Goal: Task Accomplishment & Management: Complete application form

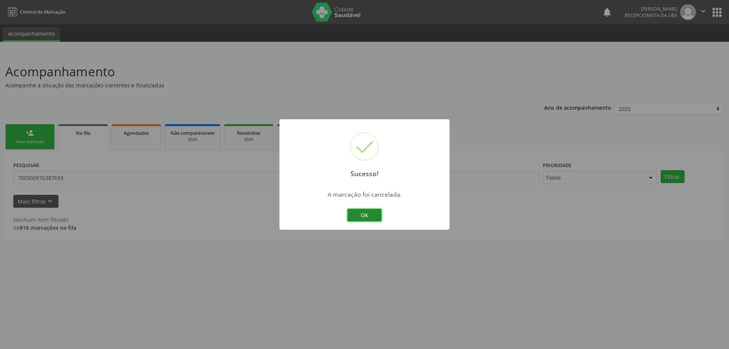
click at [365, 213] on button "OK" at bounding box center [364, 215] width 34 height 13
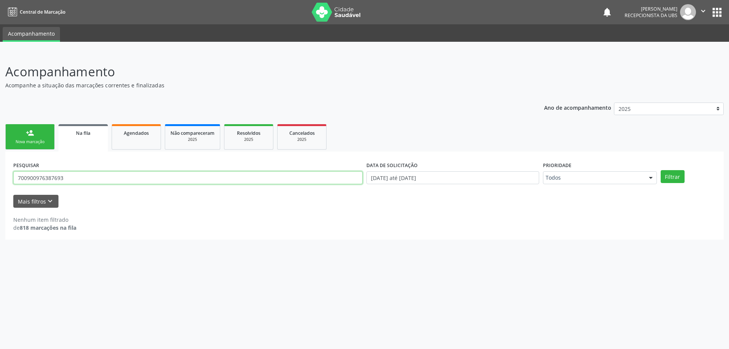
drag, startPoint x: 144, startPoint y: 182, endPoint x: 0, endPoint y: 175, distance: 144.1
click at [0, 175] on div "Acompanhamento Acompanhe a situação das marcações correntes e finalizadas Relat…" at bounding box center [364, 200] width 729 height 297
click at [144, 136] on span "Agendados" at bounding box center [136, 133] width 25 height 6
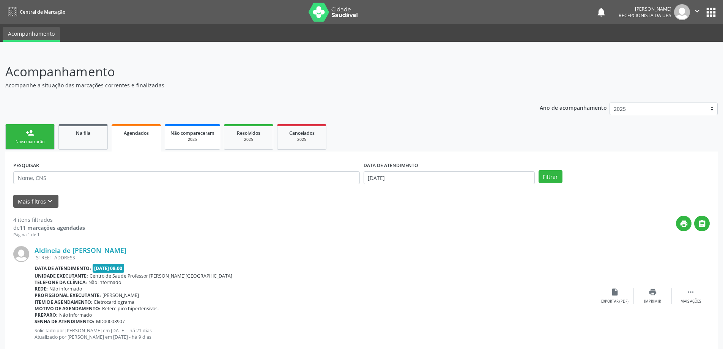
click at [196, 138] on div "2025" at bounding box center [193, 140] width 44 height 6
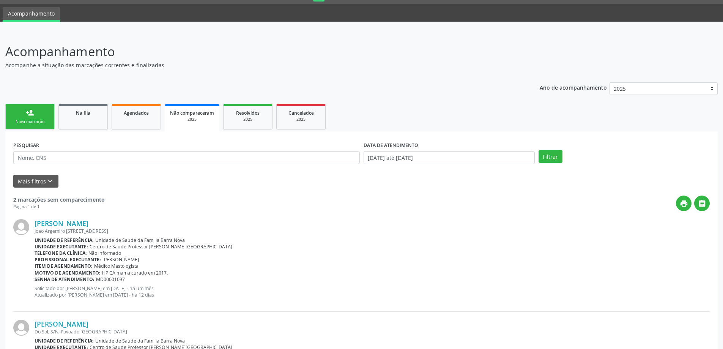
scroll to position [96, 0]
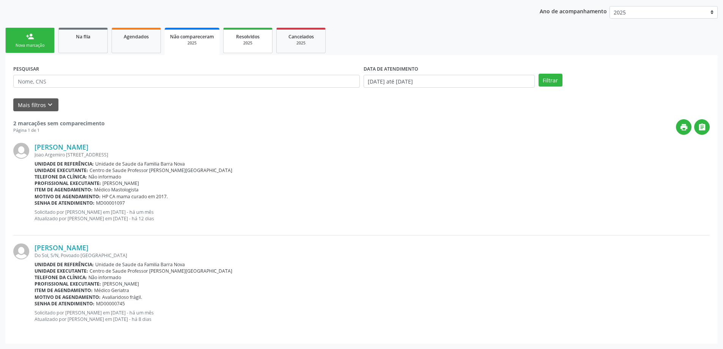
click at [246, 41] on div "2025" at bounding box center [248, 43] width 38 height 6
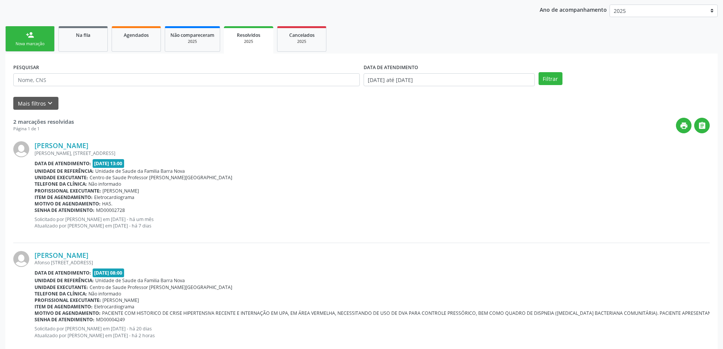
scroll to position [114, 0]
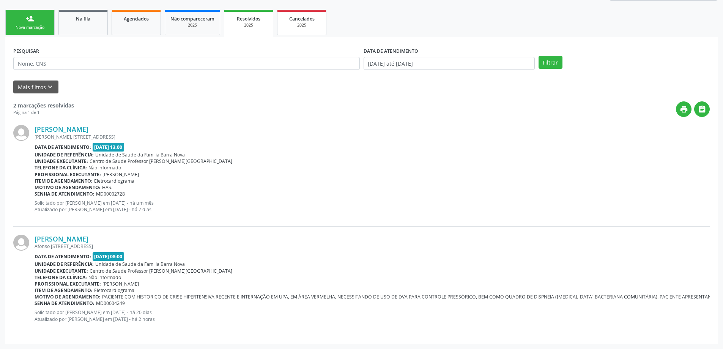
click at [300, 20] on span "Cancelados" at bounding box center [301, 19] width 25 height 6
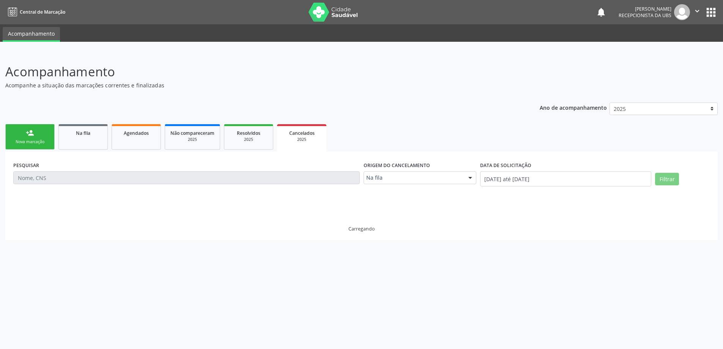
scroll to position [0, 0]
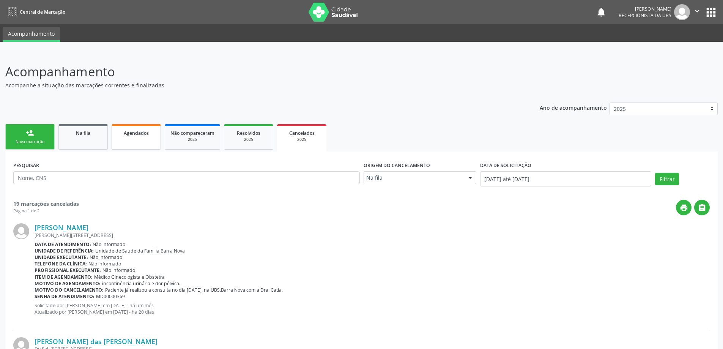
click at [129, 138] on link "Agendados" at bounding box center [136, 136] width 49 height 25
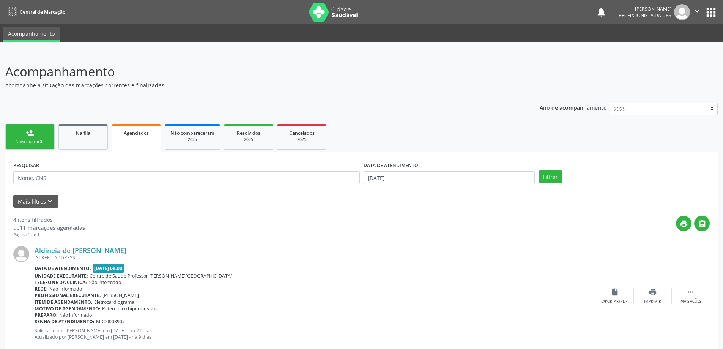
click at [28, 138] on link "person_add Nova marcação" at bounding box center [29, 136] width 49 height 25
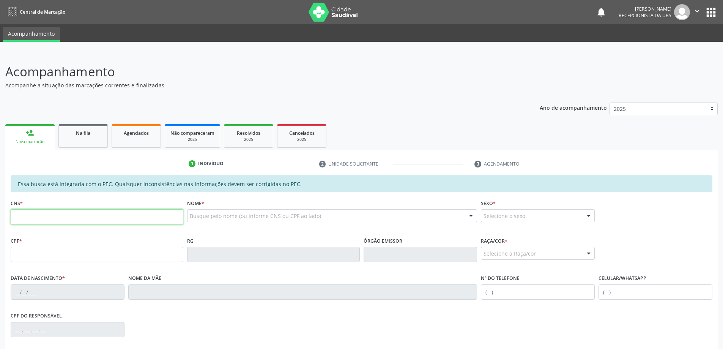
click at [52, 216] on input "text" at bounding box center [97, 216] width 173 height 15
type input "700 0076 4994 6902"
type input "264.522.338-90"
type input "[DATE]"
type input "[PERSON_NAME]"
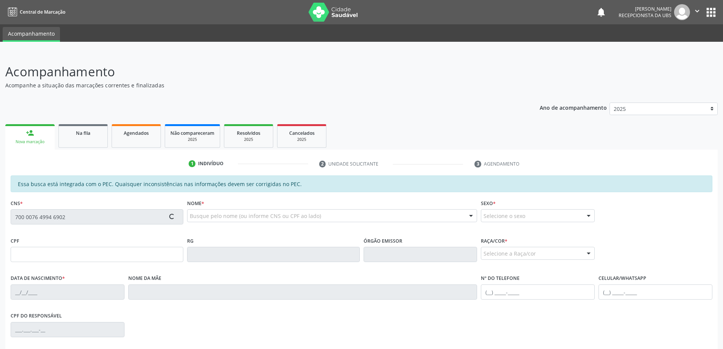
type input "[PHONE_NUMBER]"
type input "S/N"
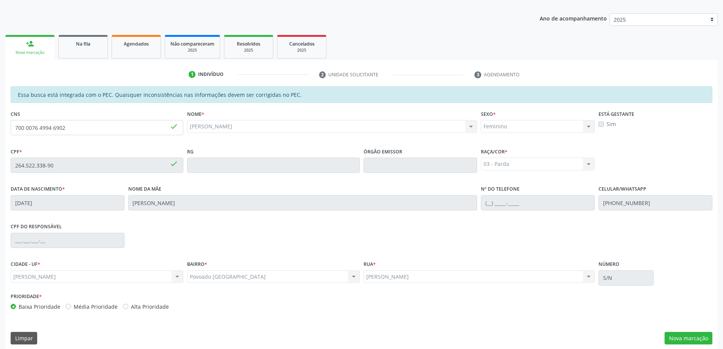
scroll to position [95, 0]
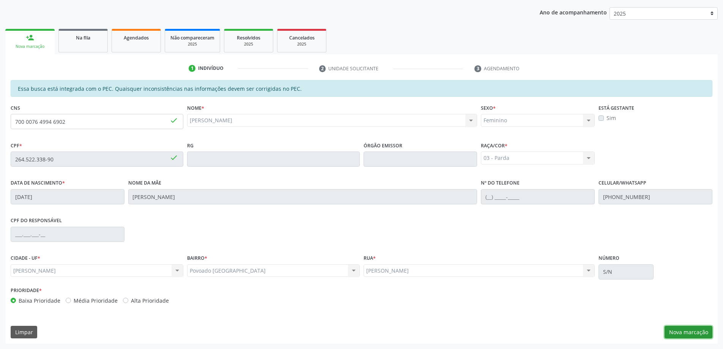
click at [690, 335] on button "Nova marcação" at bounding box center [689, 332] width 48 height 13
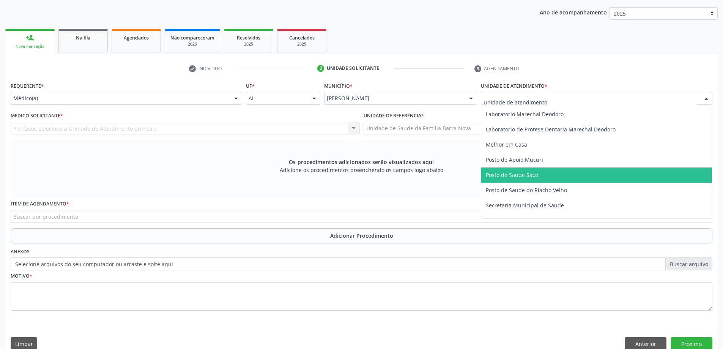
scroll to position [342, 0]
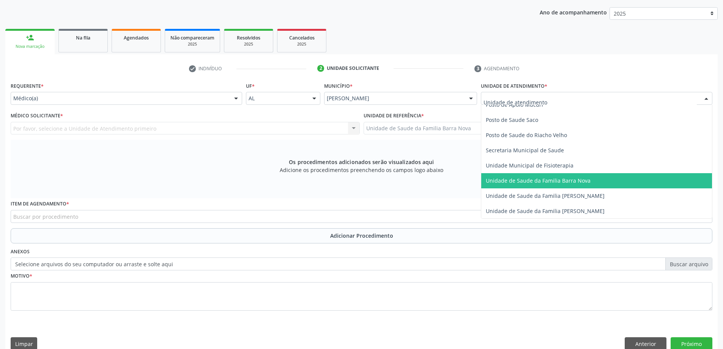
click at [550, 180] on span "Unidade de Saude da Familia Barra Nova" at bounding box center [538, 180] width 105 height 7
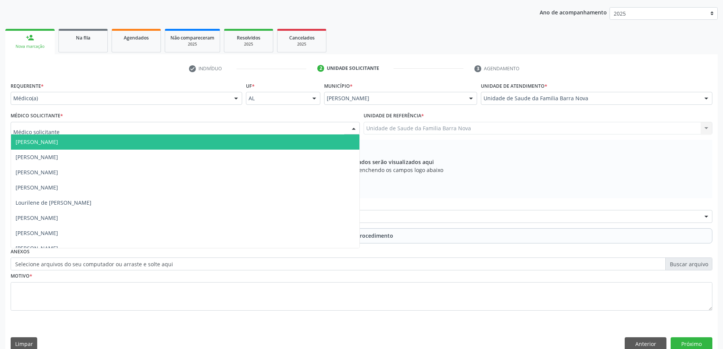
click at [253, 128] on div at bounding box center [185, 128] width 349 height 13
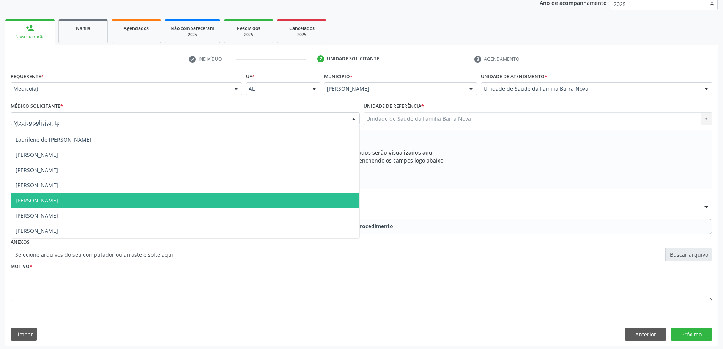
scroll to position [107, 0]
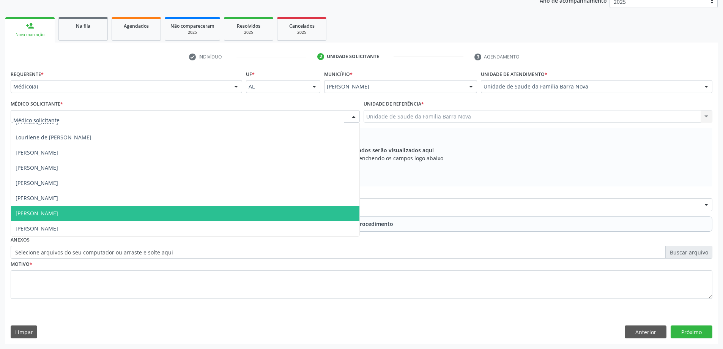
click at [209, 214] on span "[PERSON_NAME]" at bounding box center [185, 213] width 349 height 15
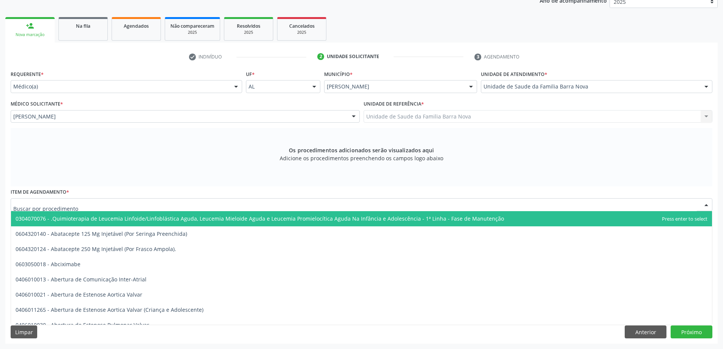
click at [159, 204] on div at bounding box center [362, 204] width 702 height 13
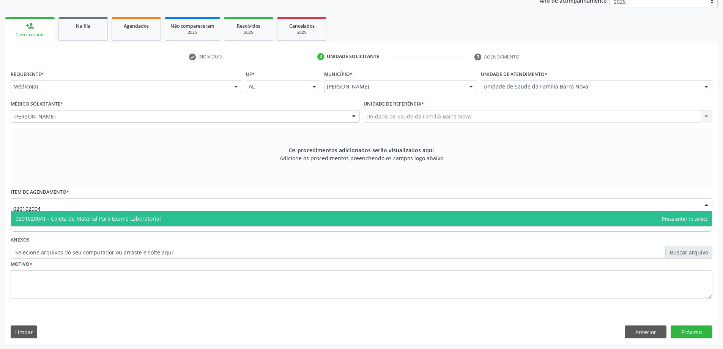
type input "0201020041"
click at [188, 219] on span "0201020041 - Coleta de Material Para Exame Laboratorial" at bounding box center [361, 218] width 701 height 15
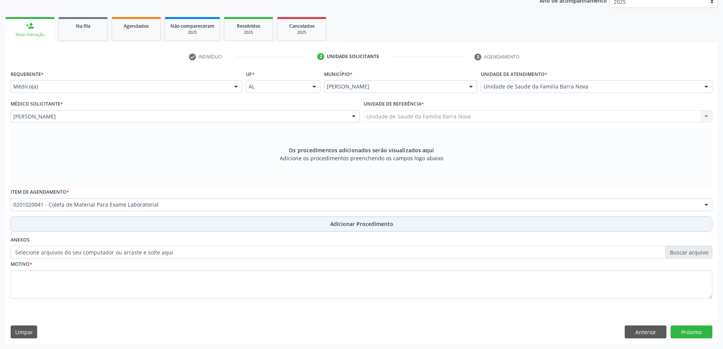
click at [382, 224] on span "Adicionar Procedimento" at bounding box center [361, 224] width 63 height 8
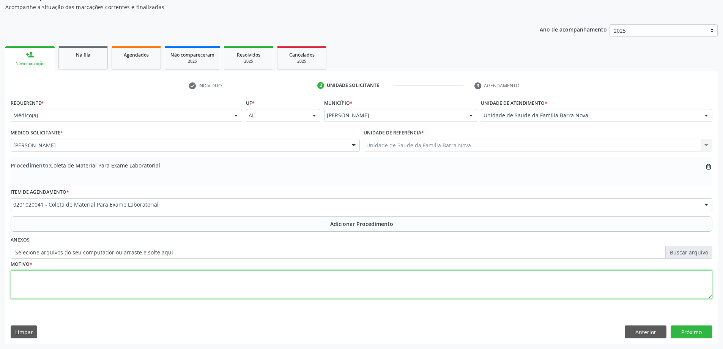
click at [82, 276] on textarea at bounding box center [362, 284] width 702 height 29
type textarea "DM2."
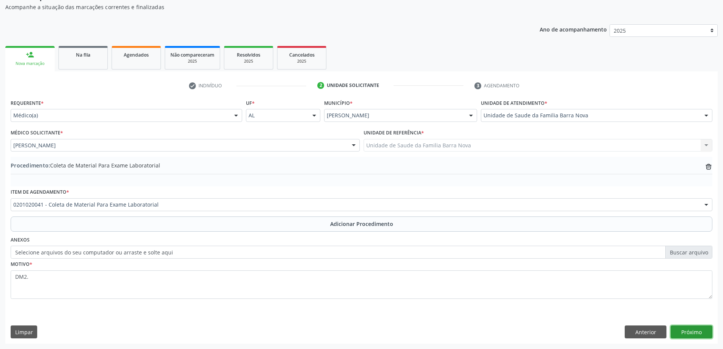
click at [692, 332] on button "Próximo" at bounding box center [692, 331] width 42 height 13
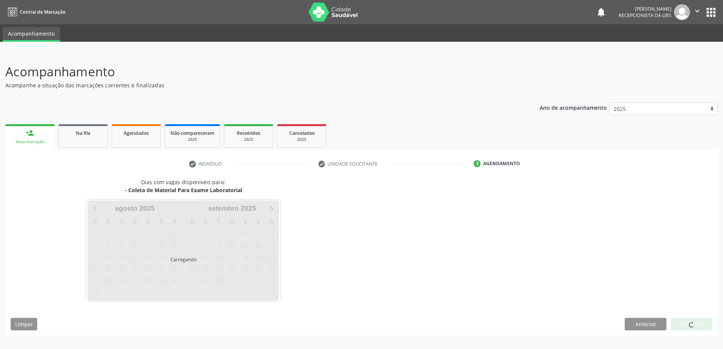
scroll to position [0, 0]
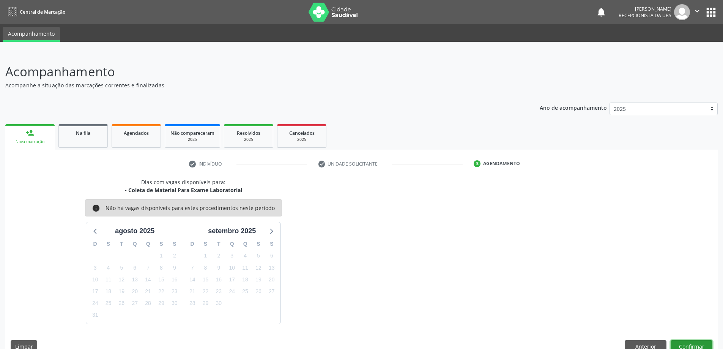
click at [694, 343] on button "Confirmar" at bounding box center [692, 346] width 42 height 13
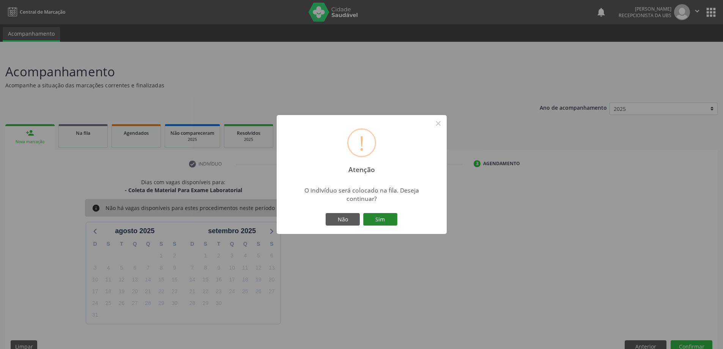
click at [372, 221] on button "Sim" at bounding box center [380, 219] width 34 height 13
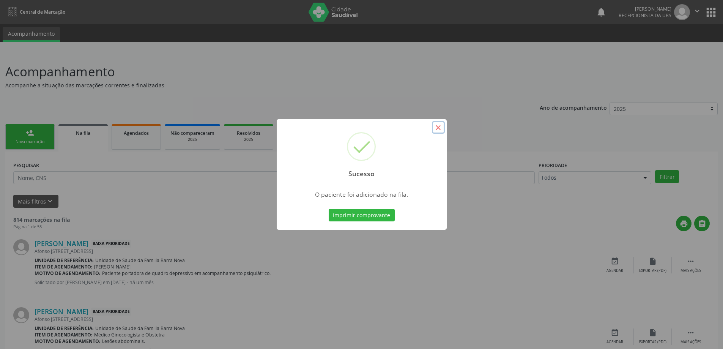
click at [439, 128] on button "×" at bounding box center [438, 127] width 13 height 13
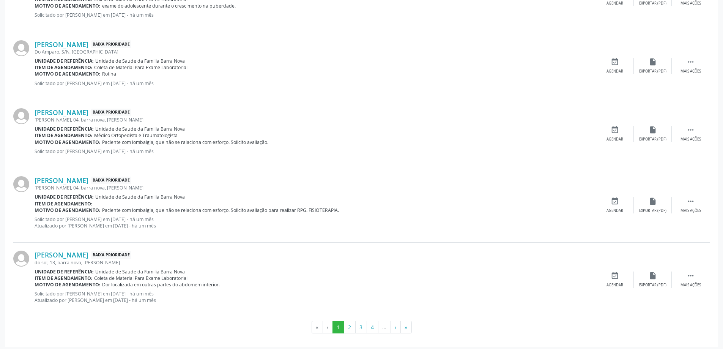
scroll to position [957, 0]
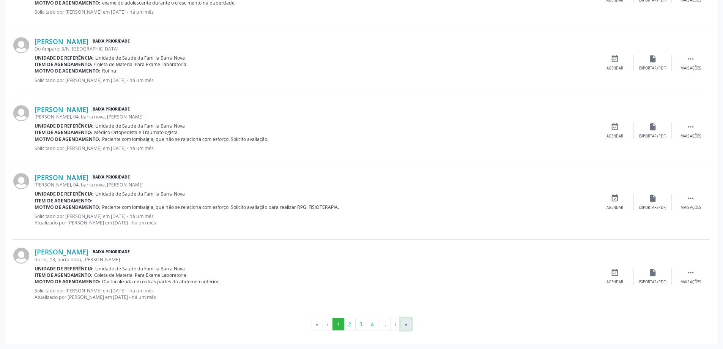
click at [407, 322] on button "»" at bounding box center [406, 324] width 11 height 13
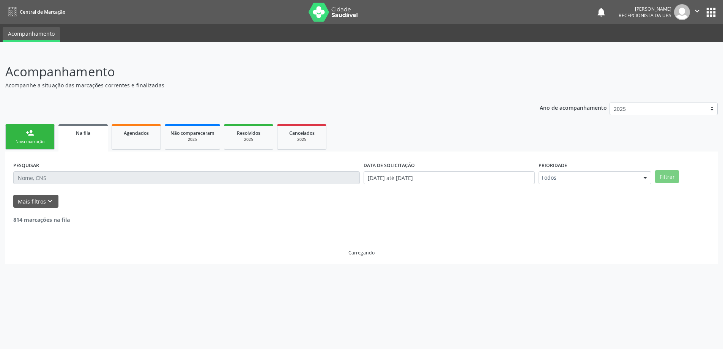
scroll to position [0, 0]
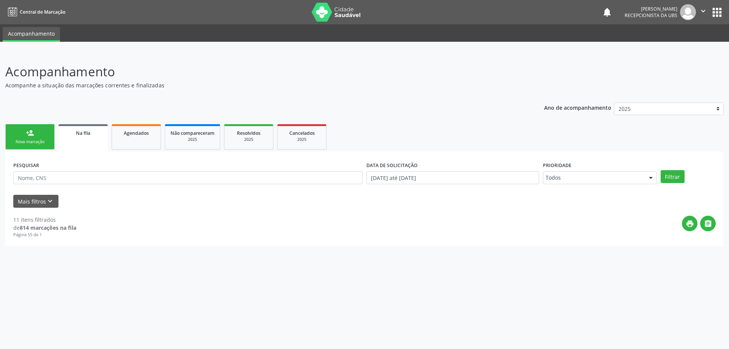
click at [33, 133] on div "person_add" at bounding box center [30, 133] width 8 height 8
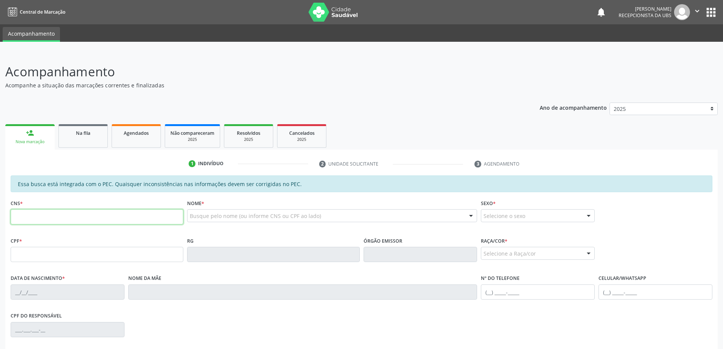
click at [64, 214] on input "text" at bounding box center [97, 216] width 173 height 15
type input "708 0048 8015 9522"
type input "259.209.015-00"
type input "[DATE]"
type input "[PERSON_NAME] das Virgens"
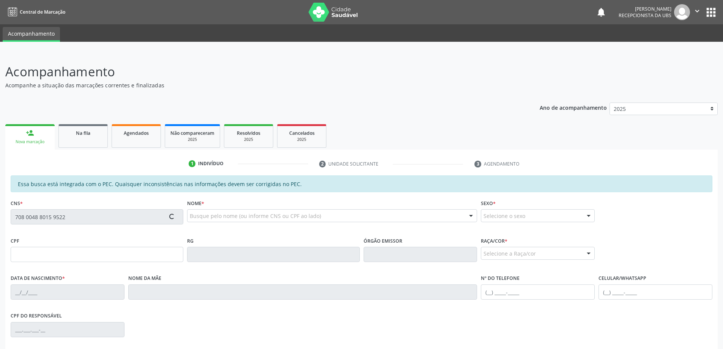
type input "[PHONE_NUMBER]"
type input "143"
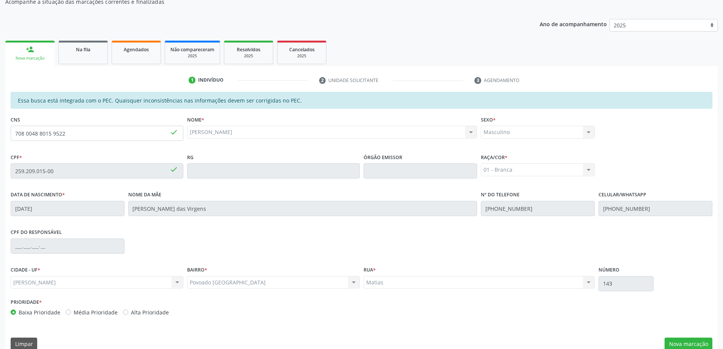
scroll to position [95, 0]
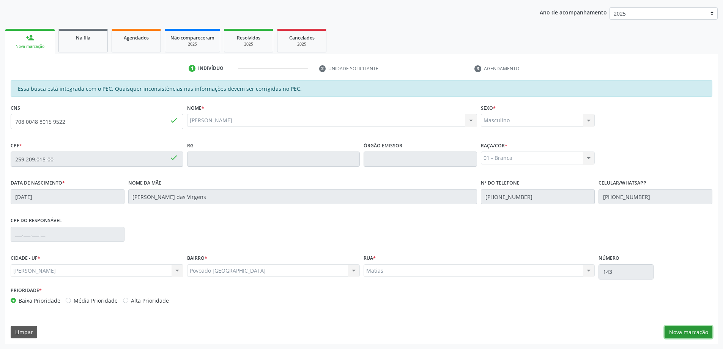
click at [685, 334] on button "Nova marcação" at bounding box center [689, 332] width 48 height 13
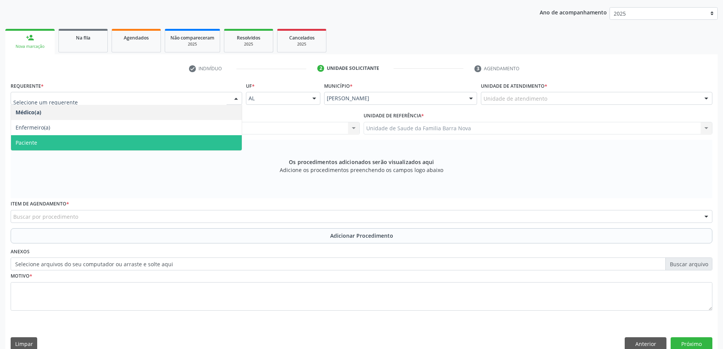
click at [129, 147] on span "Paciente" at bounding box center [126, 142] width 231 height 15
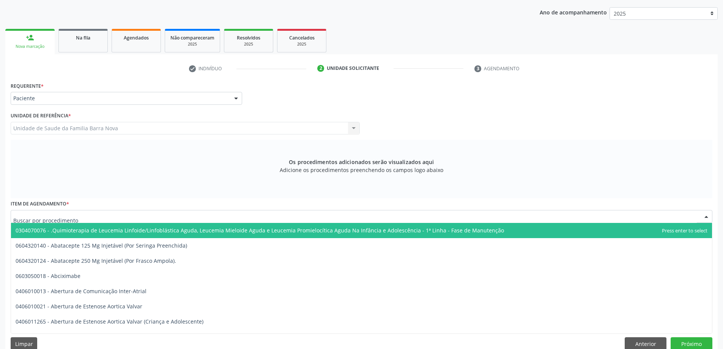
click at [104, 217] on div at bounding box center [362, 216] width 702 height 13
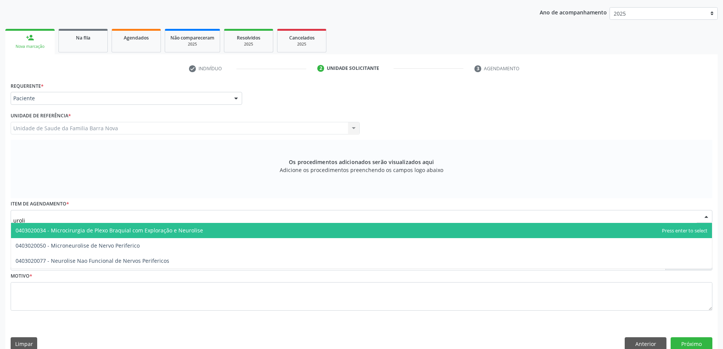
type input "urol"
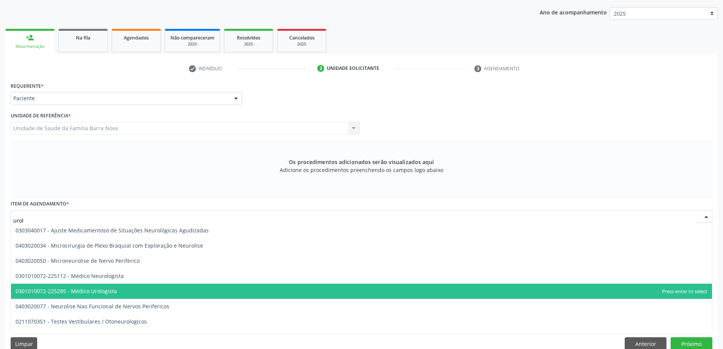
click at [99, 289] on span "0301010072-225285 - Médico Urologista" at bounding box center [66, 290] width 101 height 7
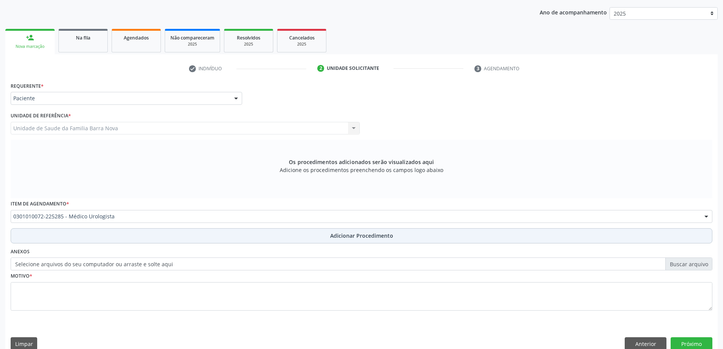
click at [342, 237] on span "Adicionar Procedimento" at bounding box center [361, 236] width 63 height 8
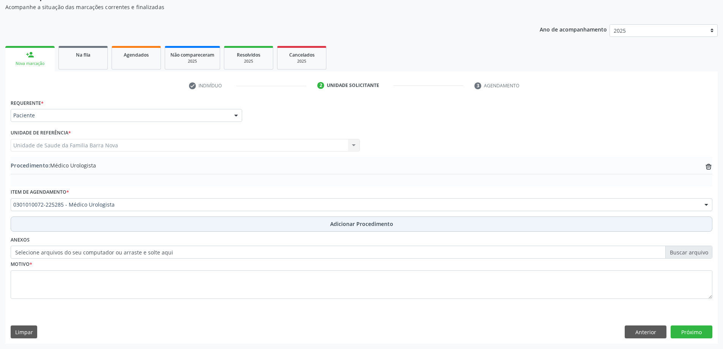
scroll to position [78, 0]
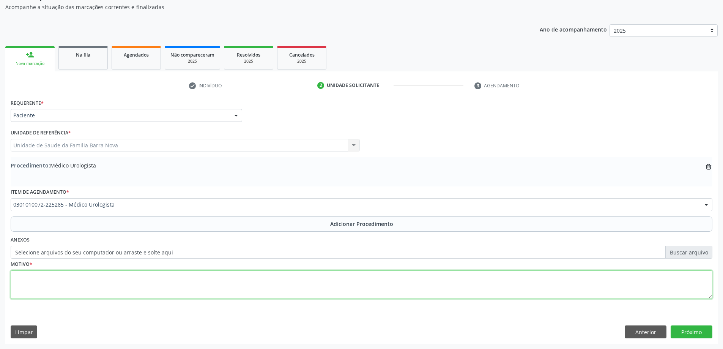
click at [58, 284] on textarea at bounding box center [362, 284] width 702 height 29
type textarea "C"
type textarea "Avaliação."
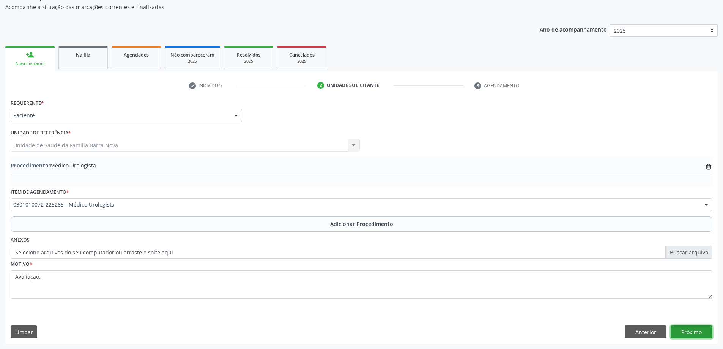
click at [698, 333] on button "Próximo" at bounding box center [692, 331] width 42 height 13
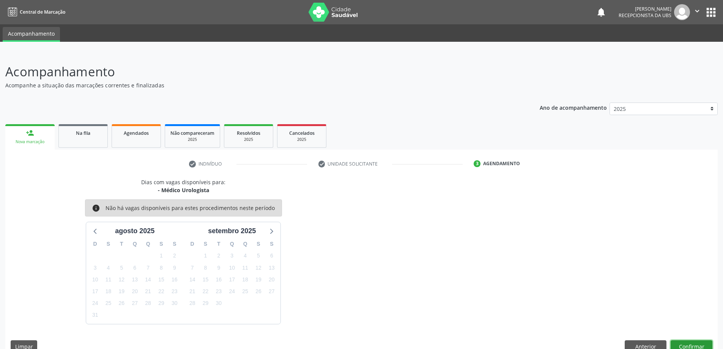
click at [698, 345] on button "Confirmar" at bounding box center [692, 346] width 42 height 13
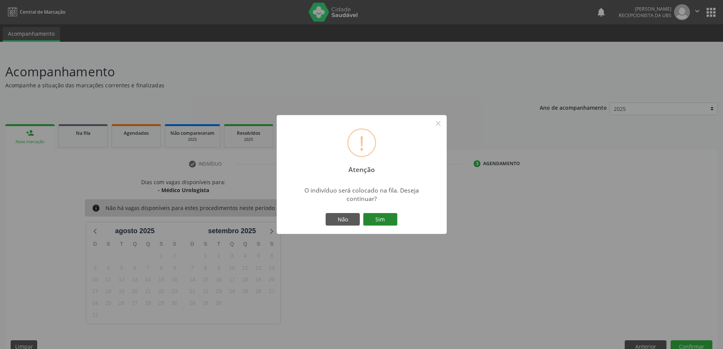
click at [378, 223] on button "Sim" at bounding box center [380, 219] width 34 height 13
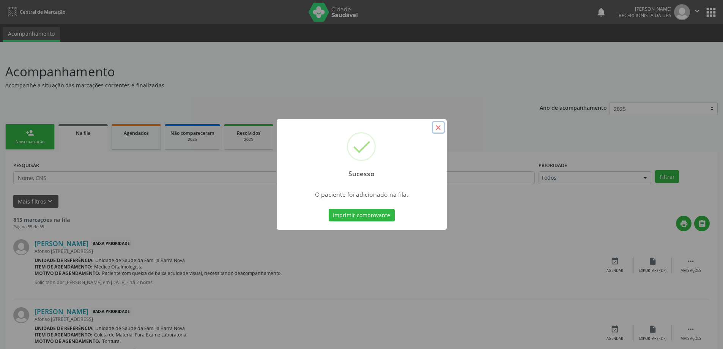
click at [439, 128] on button "×" at bounding box center [438, 127] width 13 height 13
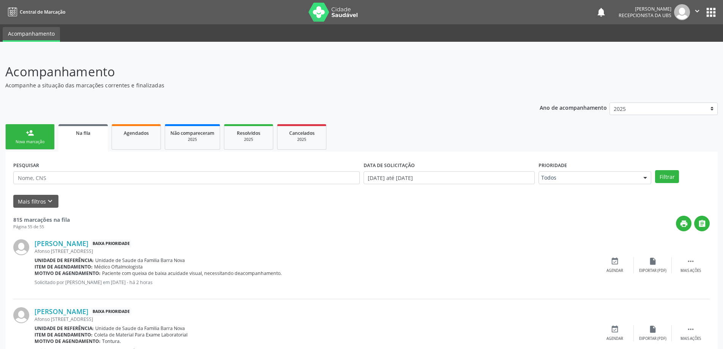
click at [35, 138] on link "person_add Nova marcação" at bounding box center [29, 136] width 49 height 25
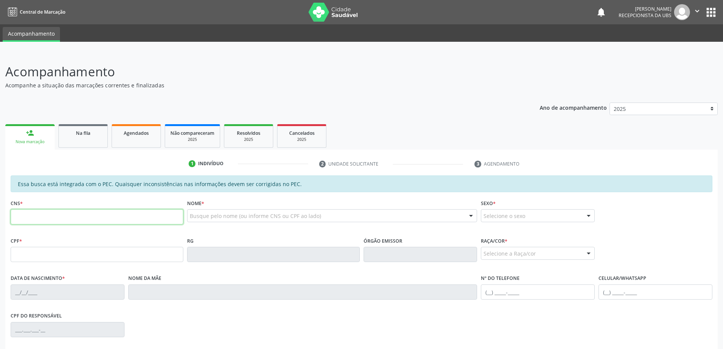
click at [41, 217] on input "text" at bounding box center [97, 216] width 173 height 15
type input "700 7039 0782 2380"
type input "121.595.634-71"
type input "[DATE]"
type input "Rosiete [PERSON_NAME]"
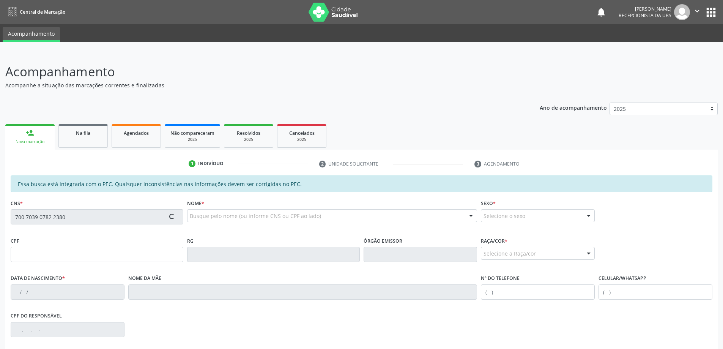
type input "[PHONE_NUMBER]"
type input "35"
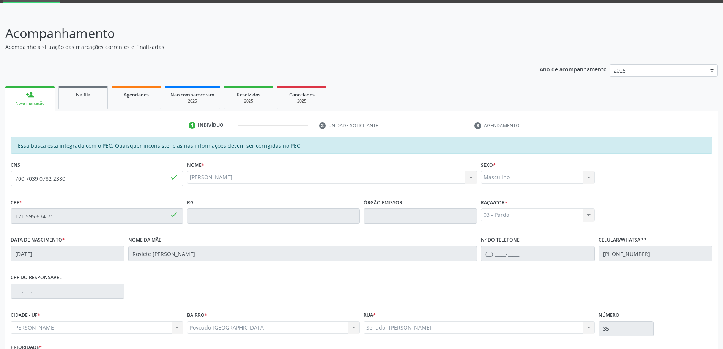
scroll to position [95, 0]
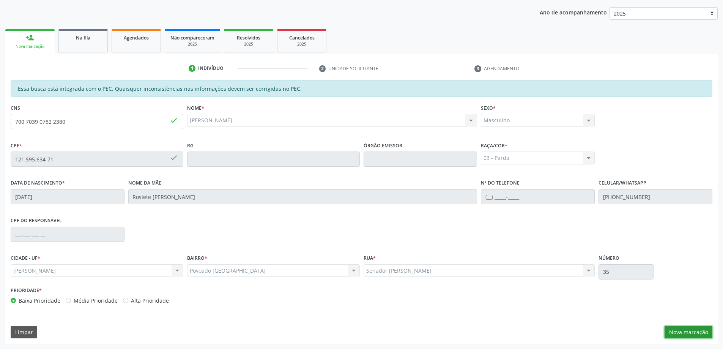
click at [684, 332] on button "Nova marcação" at bounding box center [689, 332] width 48 height 13
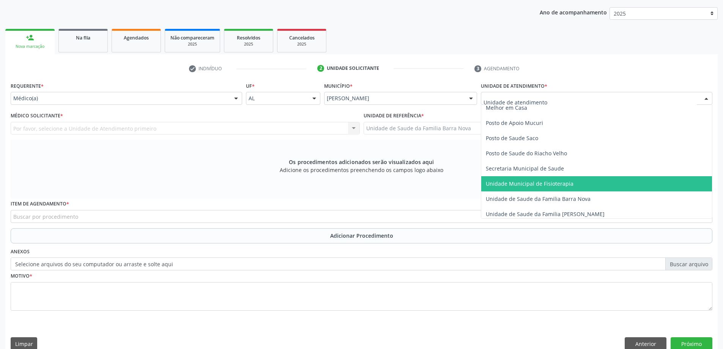
scroll to position [380, 0]
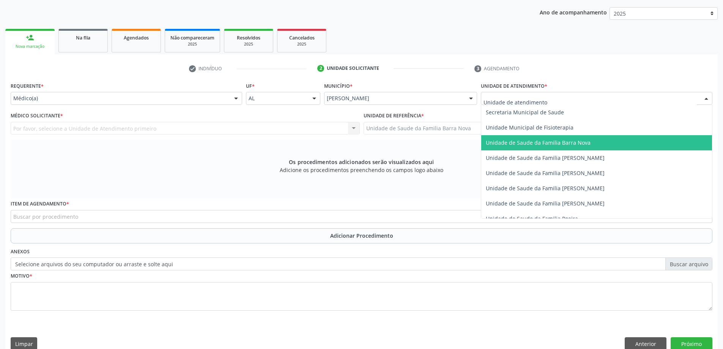
click at [572, 144] on span "Unidade de Saude da Familia Barra Nova" at bounding box center [538, 142] width 105 height 7
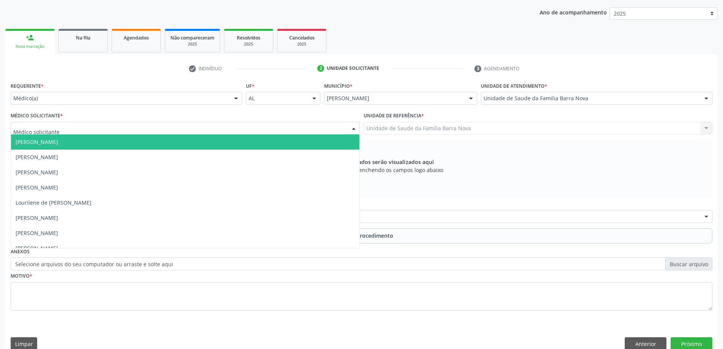
click at [234, 132] on div at bounding box center [185, 128] width 349 height 13
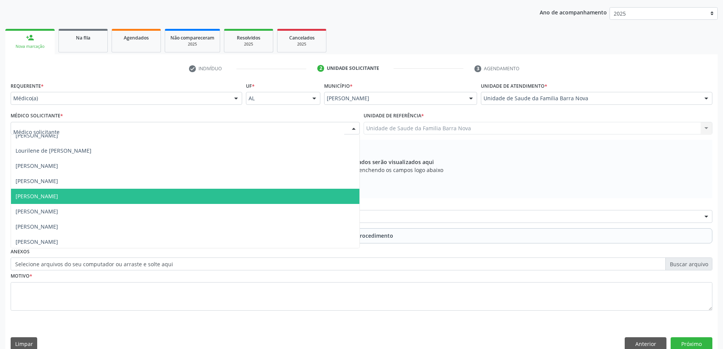
scroll to position [54, 0]
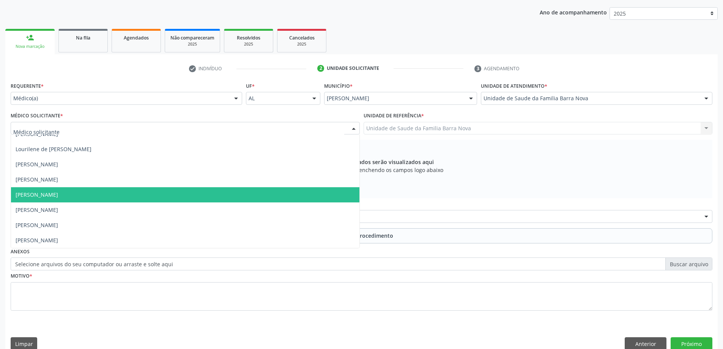
click at [182, 197] on span "[PERSON_NAME]" at bounding box center [185, 194] width 349 height 15
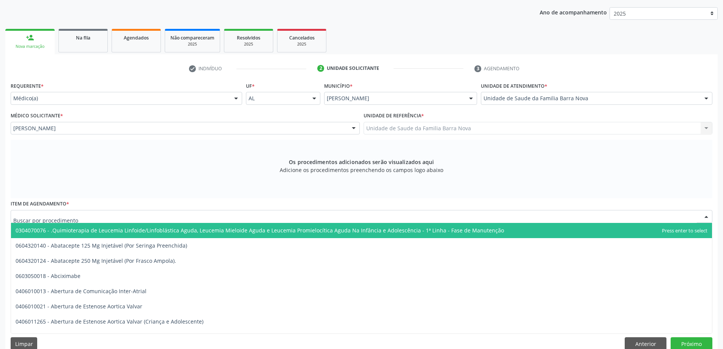
click at [243, 216] on div at bounding box center [362, 216] width 702 height 13
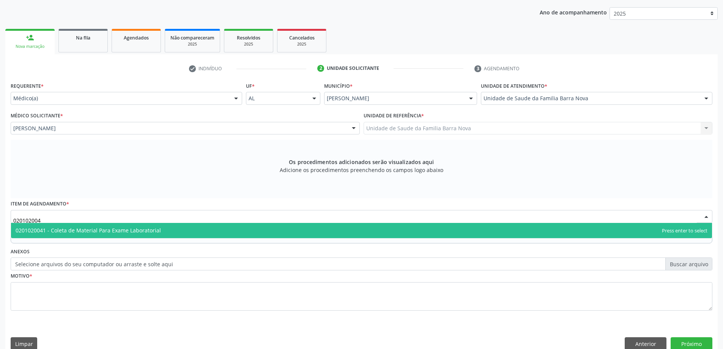
type input "0201020041"
click at [227, 230] on span "0201020041 - Coleta de Material Para Exame Laboratorial" at bounding box center [361, 230] width 701 height 15
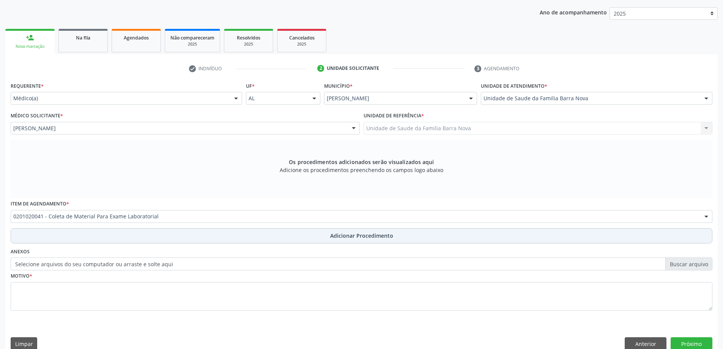
click at [284, 234] on button "Adicionar Procedimento" at bounding box center [362, 235] width 702 height 15
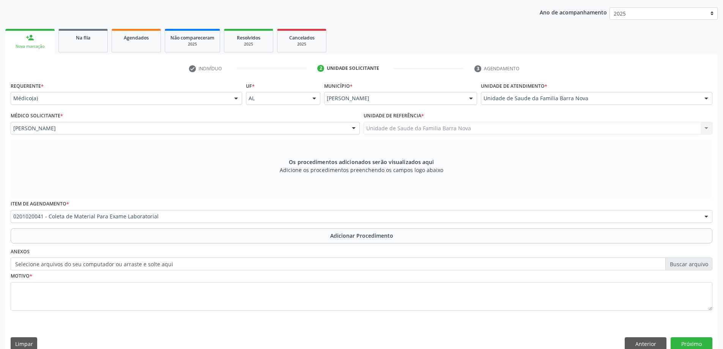
scroll to position [78, 0]
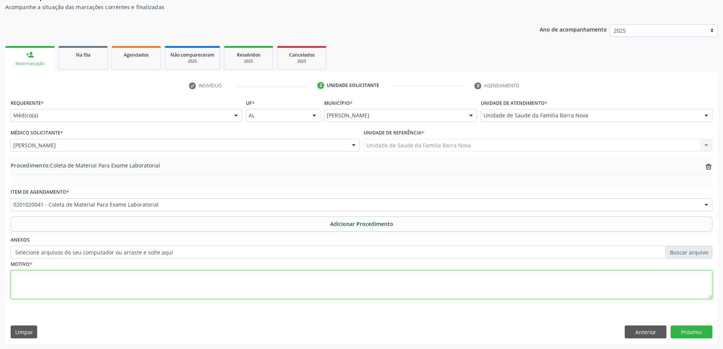
click at [145, 287] on textarea at bounding box center [362, 284] width 702 height 29
type textarea "Dor abdominal + diarreia reincidente."
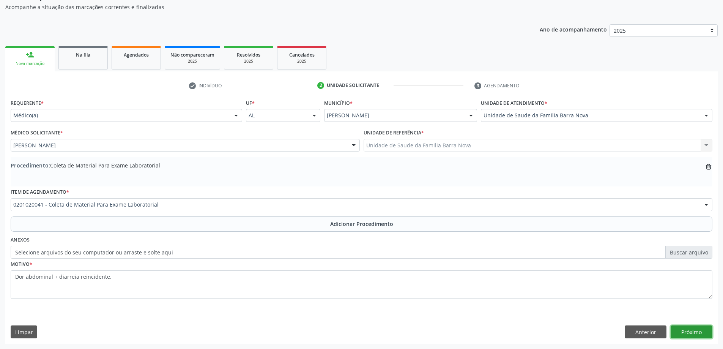
click at [695, 331] on button "Próximo" at bounding box center [692, 331] width 42 height 13
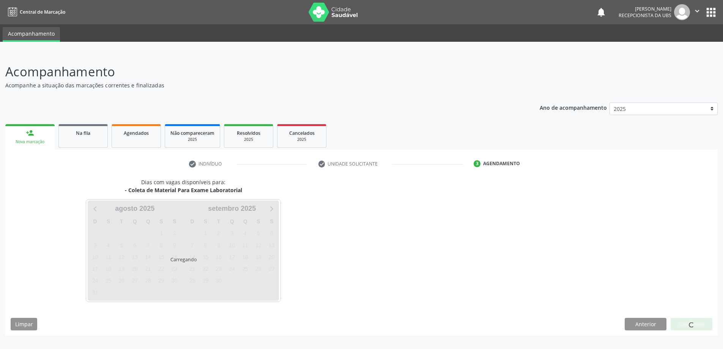
scroll to position [0, 0]
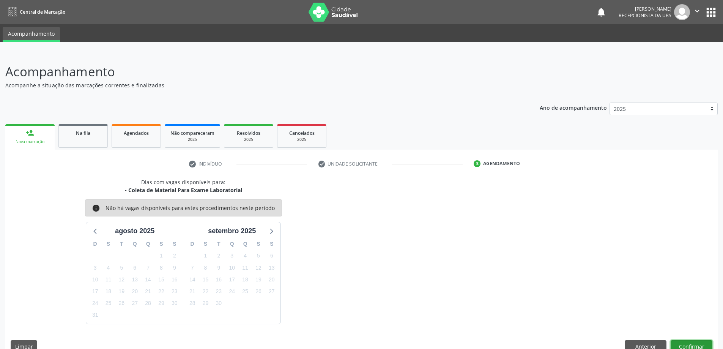
click at [694, 345] on button "Confirmar" at bounding box center [692, 346] width 42 height 13
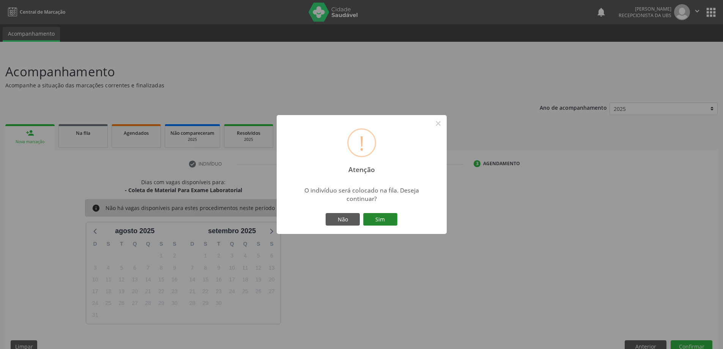
click at [376, 213] on button "Sim" at bounding box center [380, 219] width 34 height 13
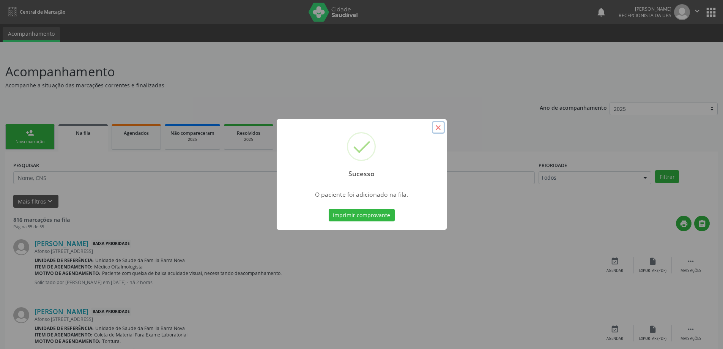
click at [437, 129] on button "×" at bounding box center [438, 127] width 13 height 13
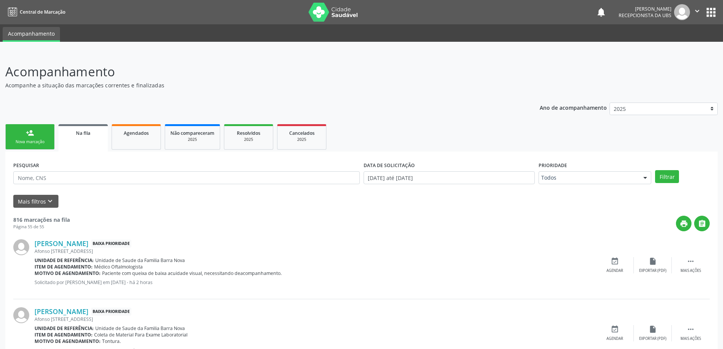
click at [30, 139] on div "Nova marcação" at bounding box center [30, 142] width 38 height 6
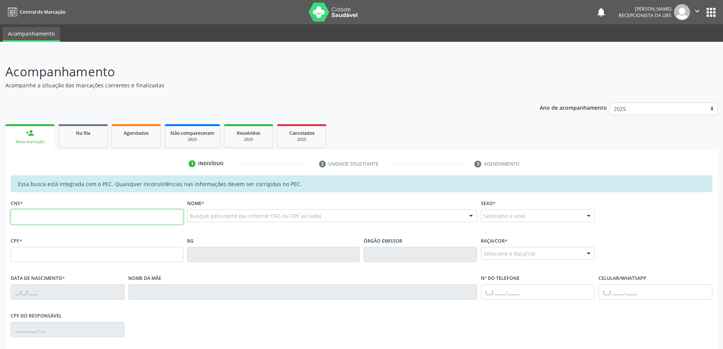
click at [44, 215] on input "text" at bounding box center [97, 216] width 173 height 15
type input "704 4033 6341 7210"
type input "478.116.099-91"
type input "[DATE]"
type input "[PERSON_NAME]"
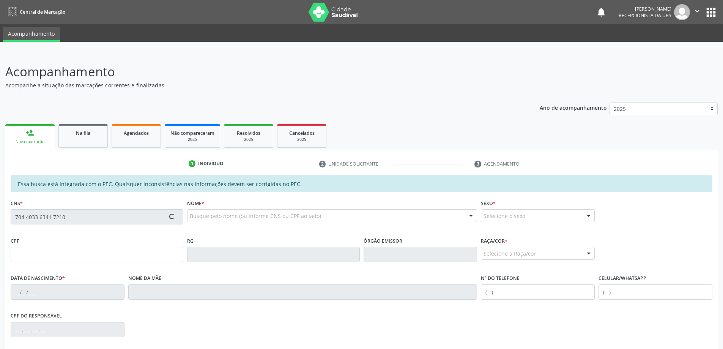
type input "[PHONE_NUMBER]"
type input "04"
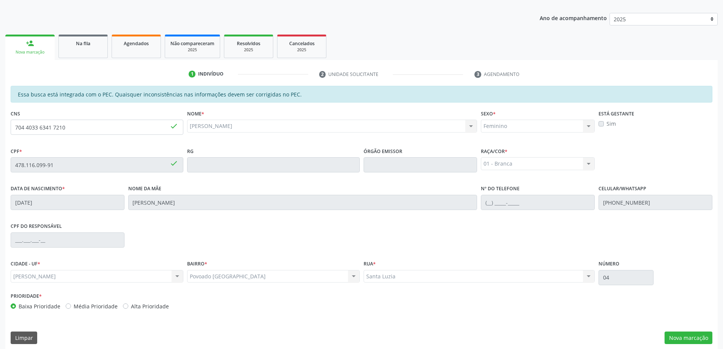
scroll to position [95, 0]
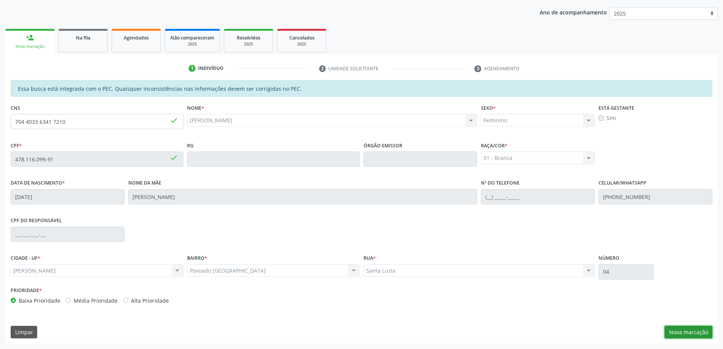
click at [689, 331] on button "Nova marcação" at bounding box center [689, 332] width 48 height 13
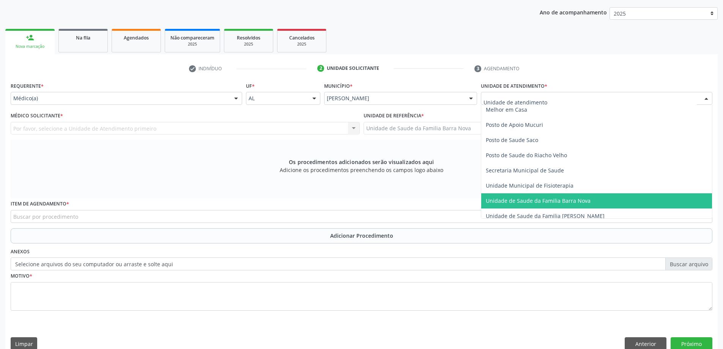
scroll to position [342, 0]
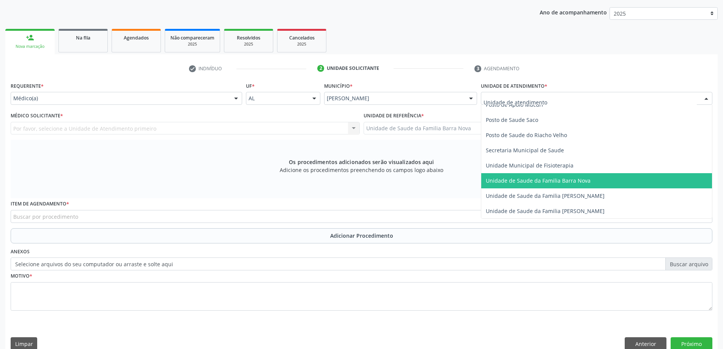
click at [565, 182] on span "Unidade de Saude da Familia Barra Nova" at bounding box center [538, 180] width 105 height 7
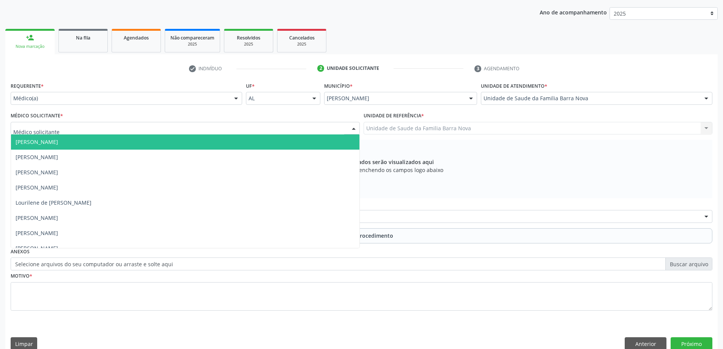
click at [257, 126] on div at bounding box center [185, 128] width 349 height 13
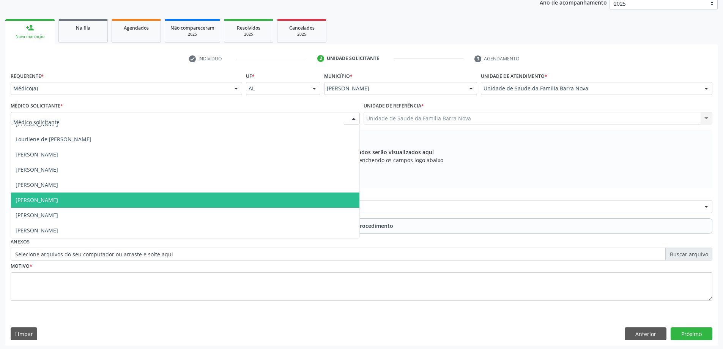
scroll to position [107, 0]
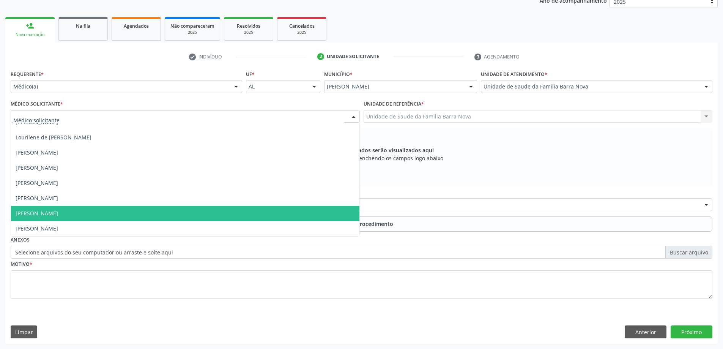
click at [209, 213] on span "[PERSON_NAME]" at bounding box center [185, 213] width 349 height 15
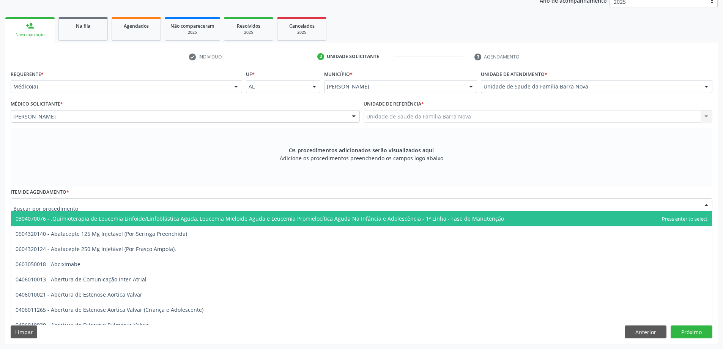
click at [259, 205] on div at bounding box center [362, 204] width 702 height 13
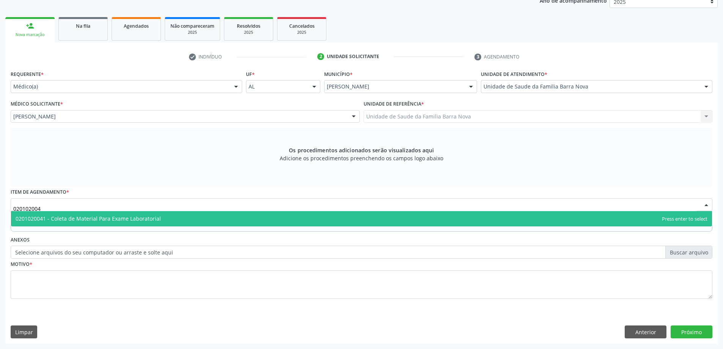
type input "0201020041"
click at [257, 218] on span "0201020041 - Coleta de Material Para Exame Laboratorial" at bounding box center [361, 218] width 701 height 15
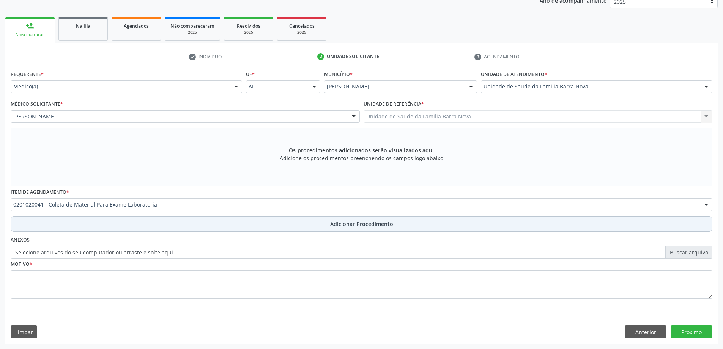
click at [346, 224] on span "Adicionar Procedimento" at bounding box center [361, 224] width 63 height 8
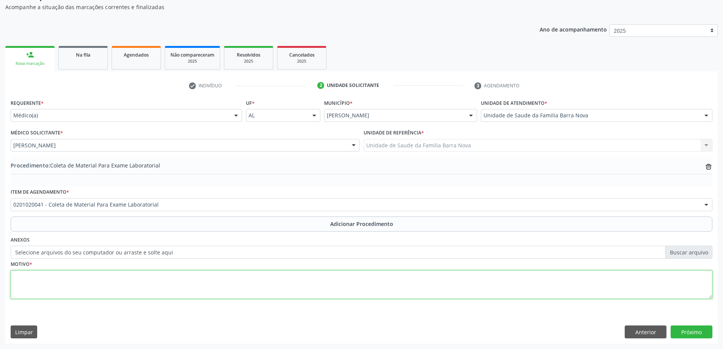
click at [93, 283] on textarea at bounding box center [362, 284] width 702 height 29
type textarea "Hipotireoidismo."
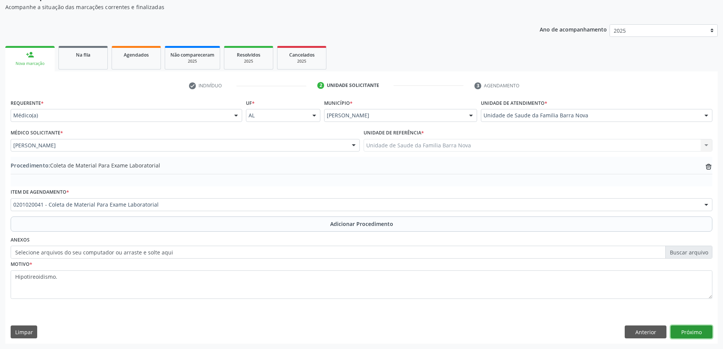
click at [699, 333] on button "Próximo" at bounding box center [692, 331] width 42 height 13
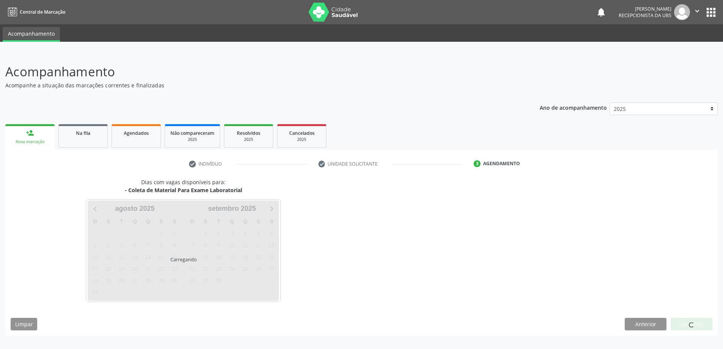
scroll to position [0, 0]
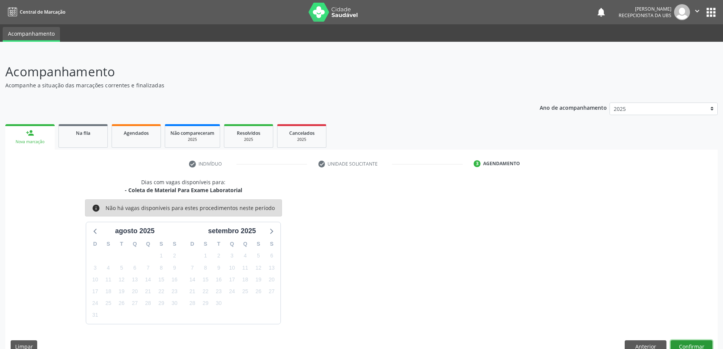
click at [688, 346] on button "Confirmar" at bounding box center [692, 346] width 42 height 13
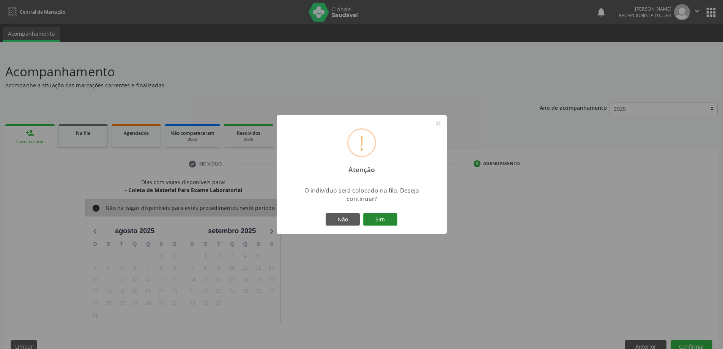
click at [381, 220] on button "Sim" at bounding box center [380, 219] width 34 height 13
click at [381, 220] on div "! Atenção × O indivíduo será colocado na fila. Deseja continuar? Não Sim" at bounding box center [362, 174] width 170 height 119
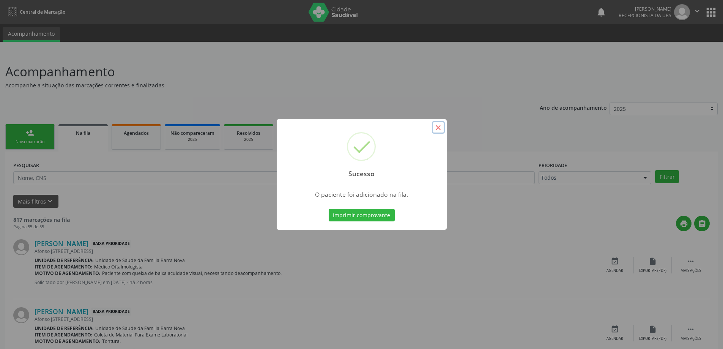
click at [437, 126] on button "×" at bounding box center [438, 127] width 13 height 13
